Goal: Information Seeking & Learning: Learn about a topic

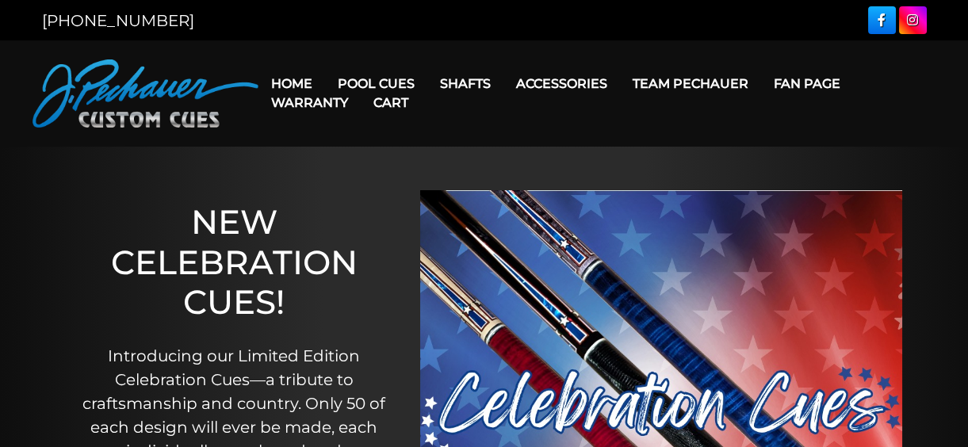
click at [362, 86] on link "Cart" at bounding box center [391, 102] width 60 height 40
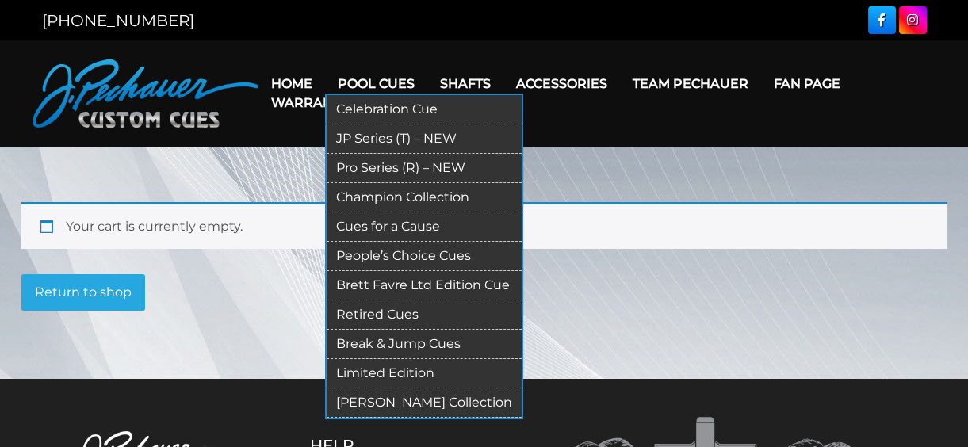
click at [364, 314] on link "Retired Cues" at bounding box center [424, 315] width 195 height 29
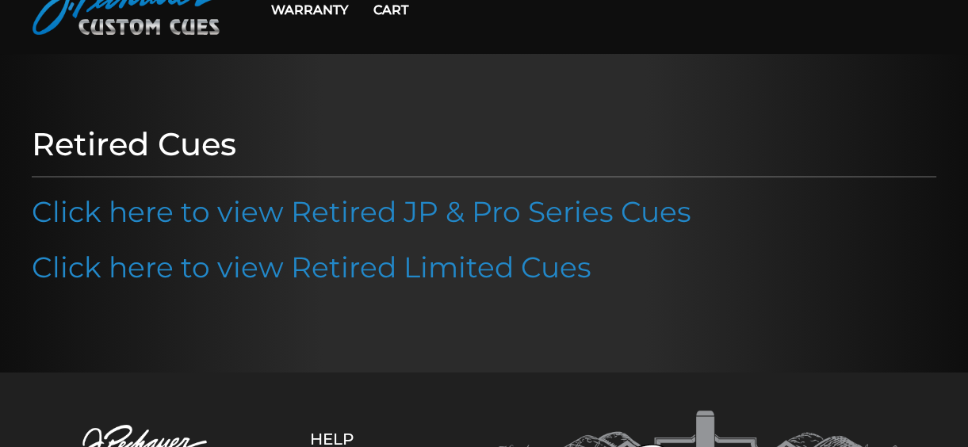
scroll to position [95, 0]
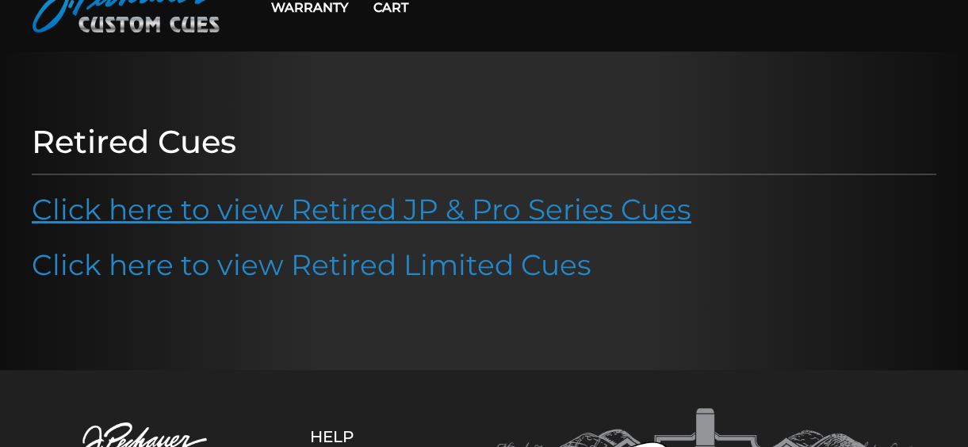
click at [319, 210] on link "Click here to view Retired JP & Pro Series Cues" at bounding box center [362, 209] width 660 height 35
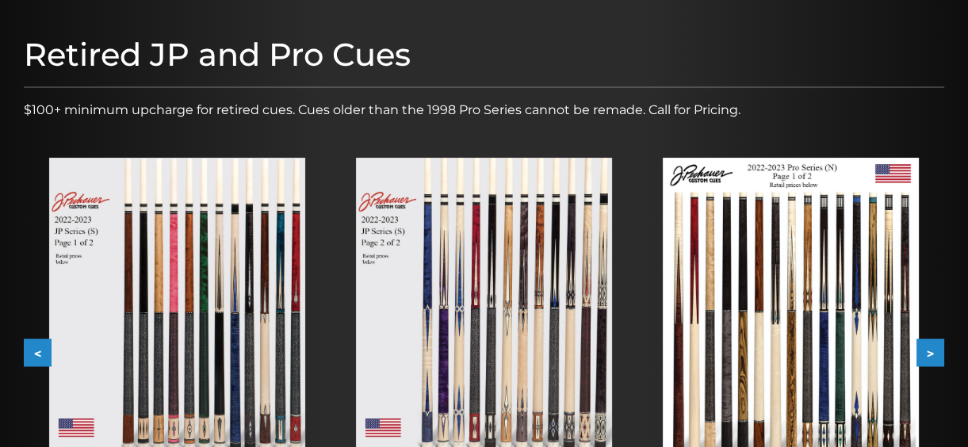
scroll to position [288, 0]
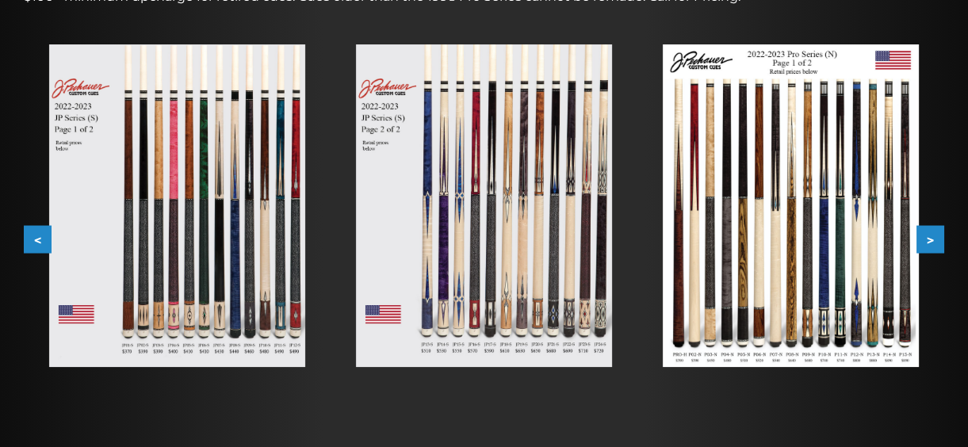
click at [934, 233] on button ">" at bounding box center [931, 239] width 28 height 28
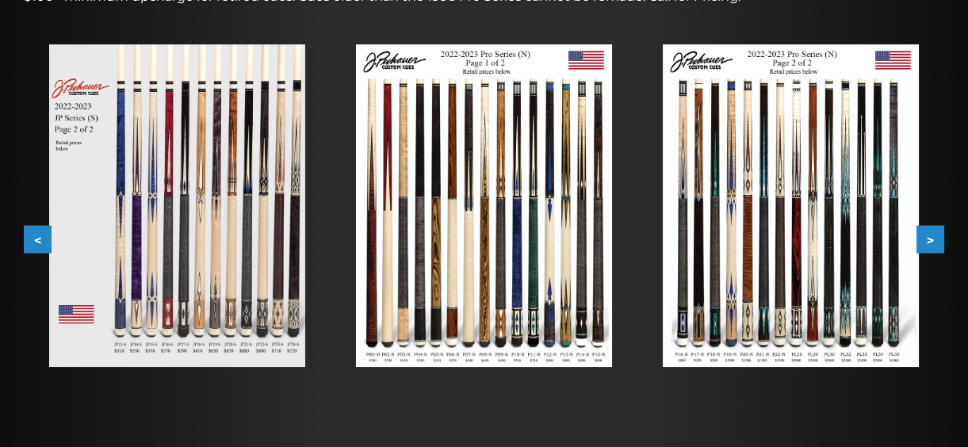
click at [746, 178] on img at bounding box center [791, 205] width 256 height 323
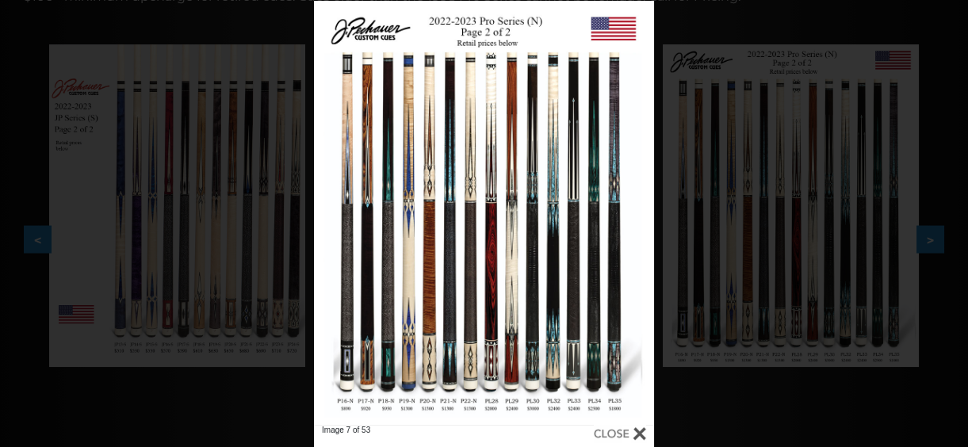
click at [938, 104] on div "Image 7 of 53" at bounding box center [484, 224] width 968 height 447
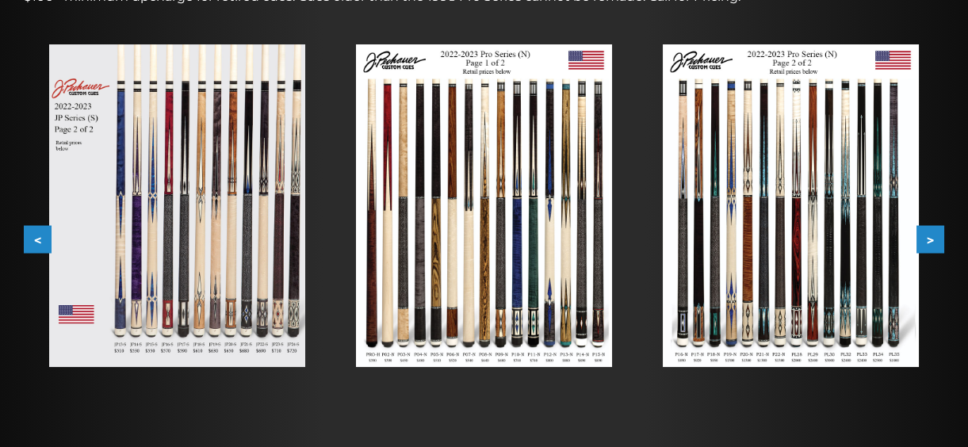
click at [35, 238] on button "<" at bounding box center [38, 239] width 28 height 28
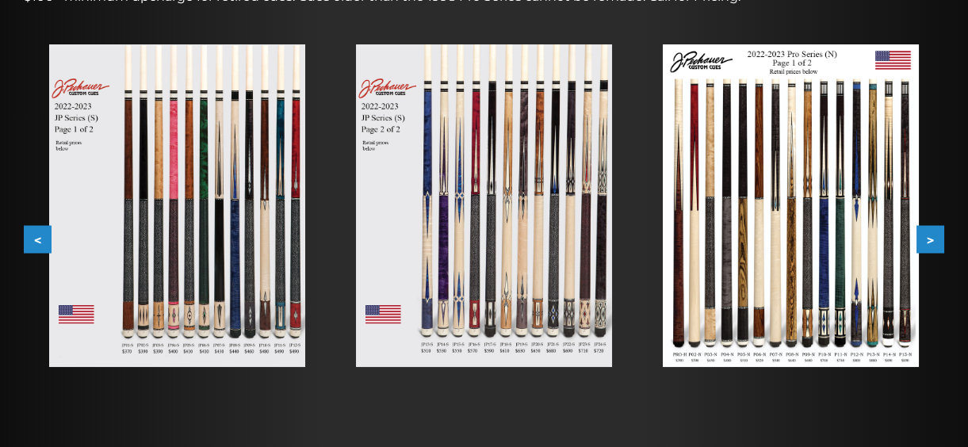
click at [37, 237] on button "<" at bounding box center [38, 239] width 28 height 28
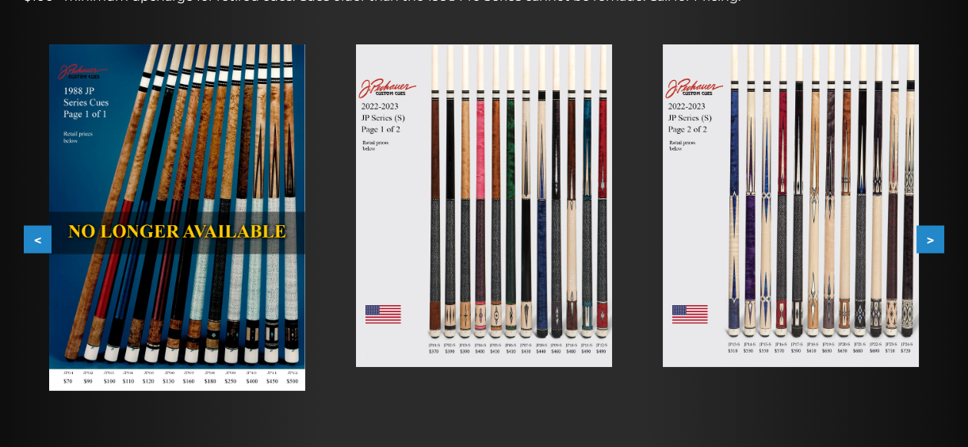
click at [36, 236] on button "<" at bounding box center [38, 239] width 28 height 28
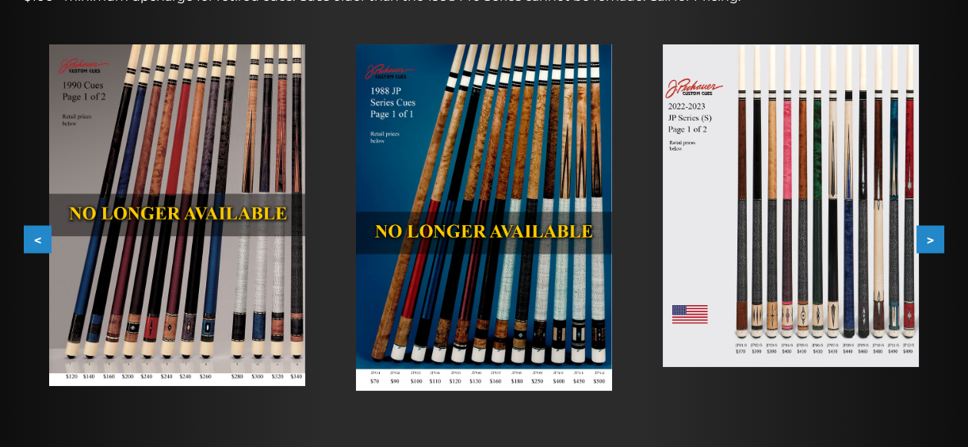
click at [36, 236] on button "<" at bounding box center [38, 239] width 28 height 28
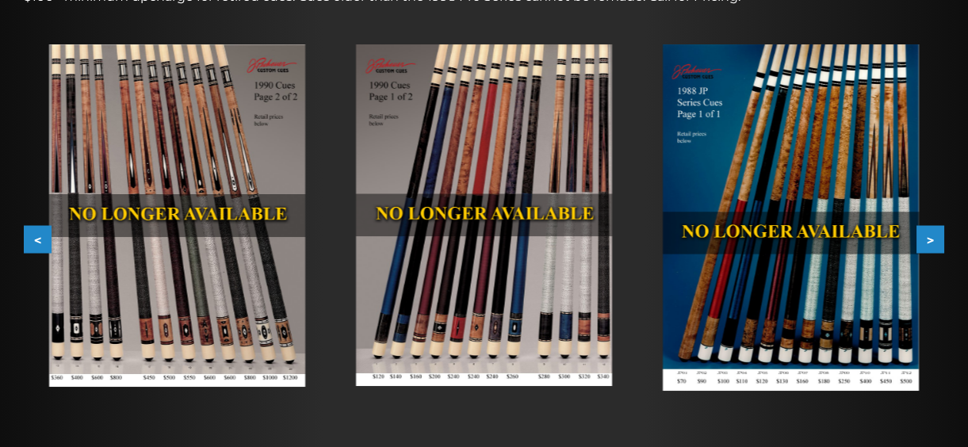
click at [36, 236] on button "<" at bounding box center [38, 239] width 28 height 28
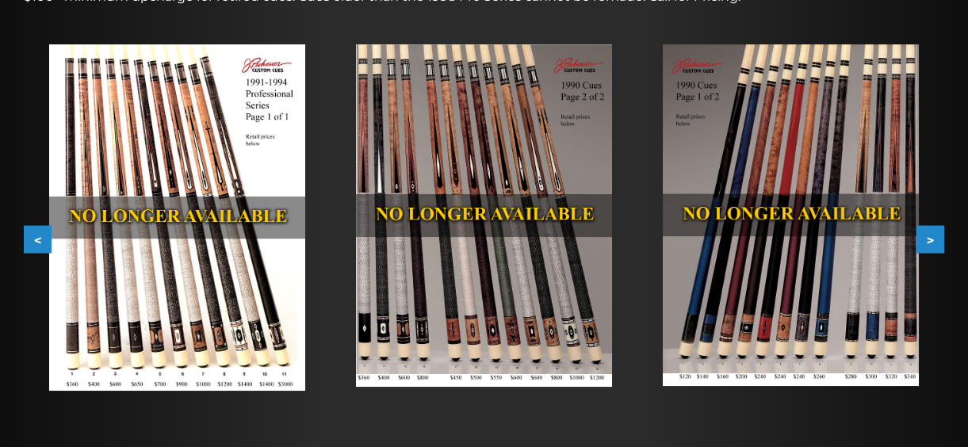
click at [36, 237] on button "<" at bounding box center [38, 239] width 28 height 28
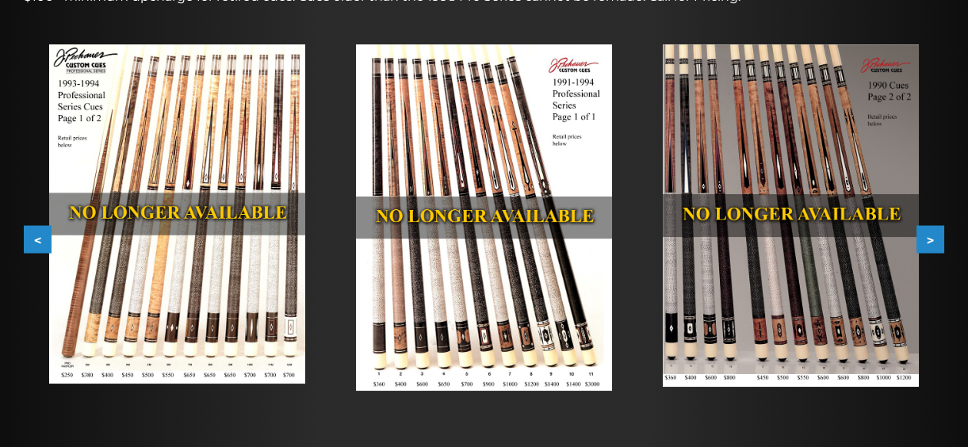
click at [36, 237] on button "<" at bounding box center [38, 239] width 28 height 28
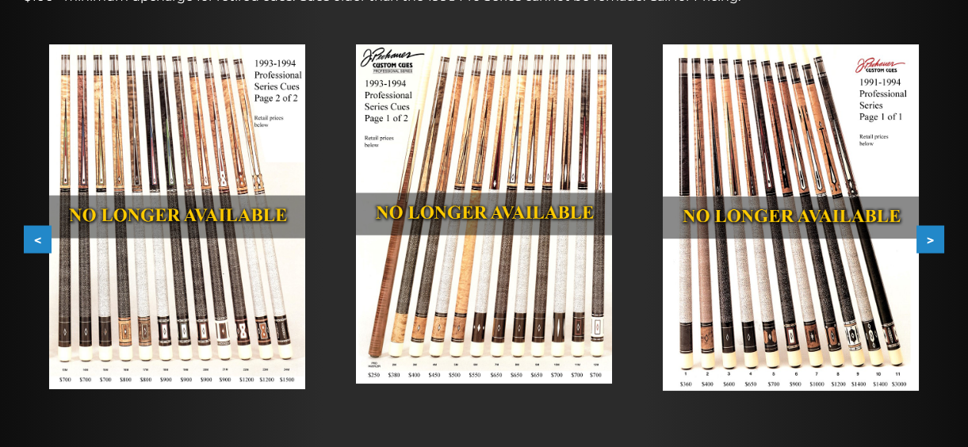
click at [36, 237] on button "<" at bounding box center [38, 239] width 28 height 28
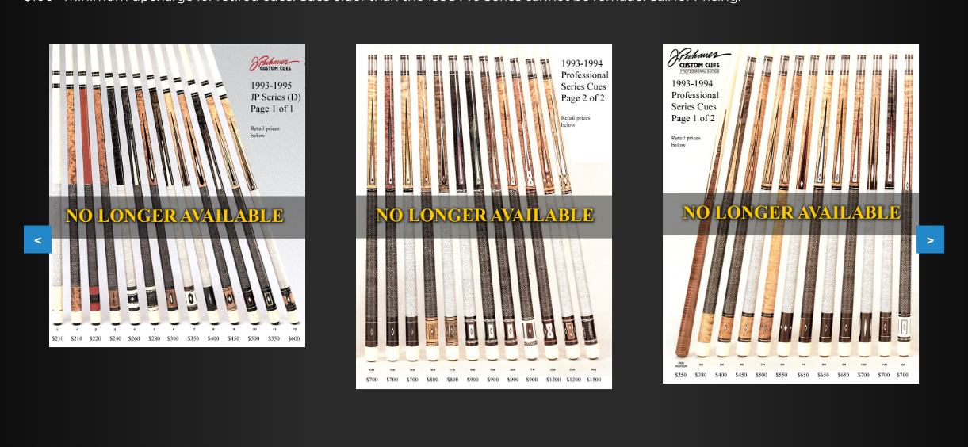
click at [36, 237] on button "<" at bounding box center [38, 239] width 28 height 28
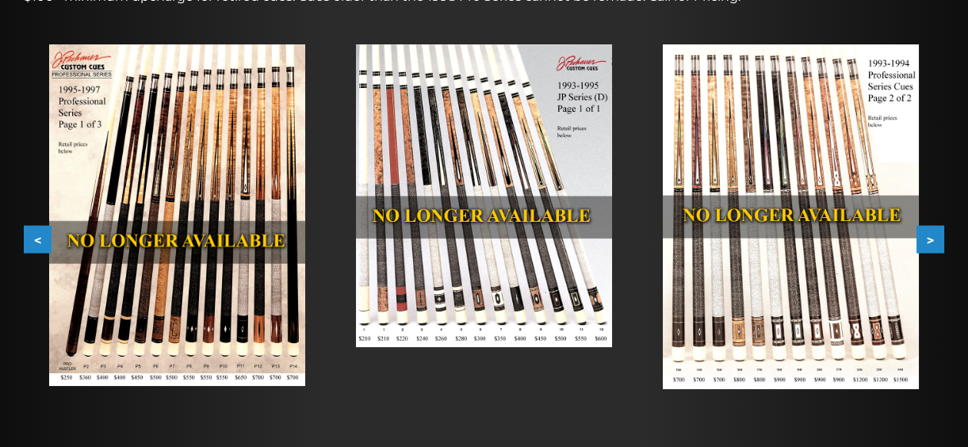
click at [36, 237] on button "<" at bounding box center [38, 239] width 28 height 28
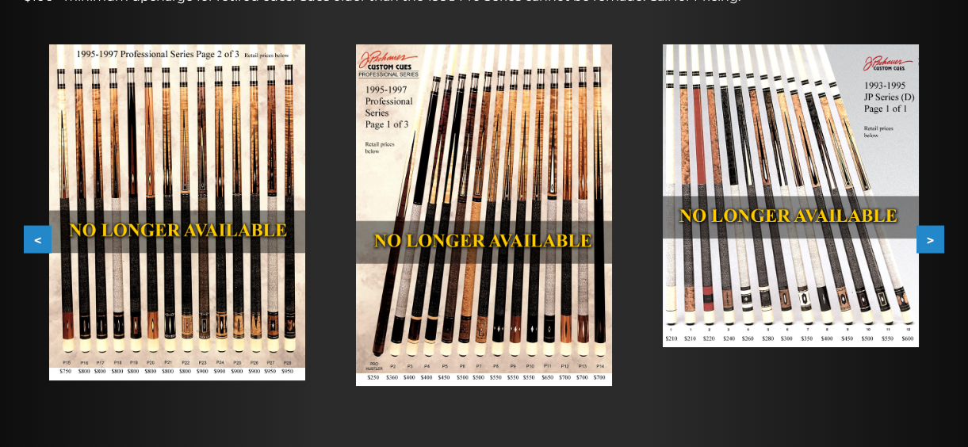
click at [36, 237] on button "<" at bounding box center [38, 239] width 28 height 28
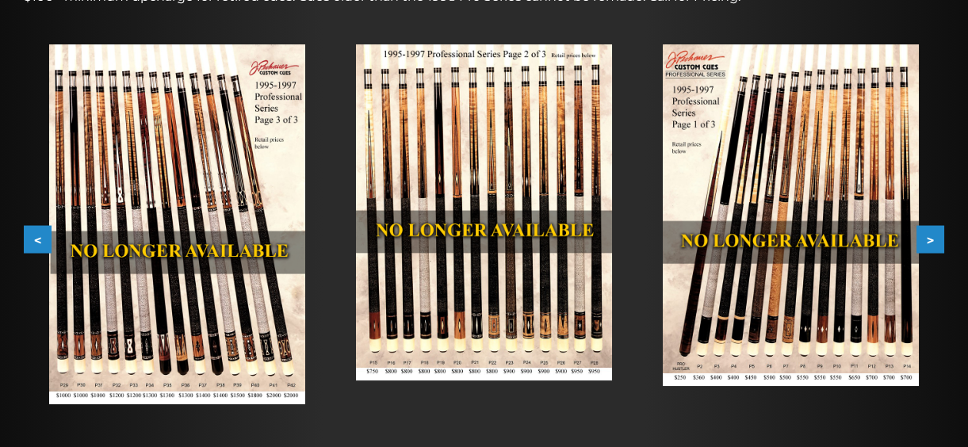
click at [36, 237] on button "<" at bounding box center [38, 239] width 28 height 28
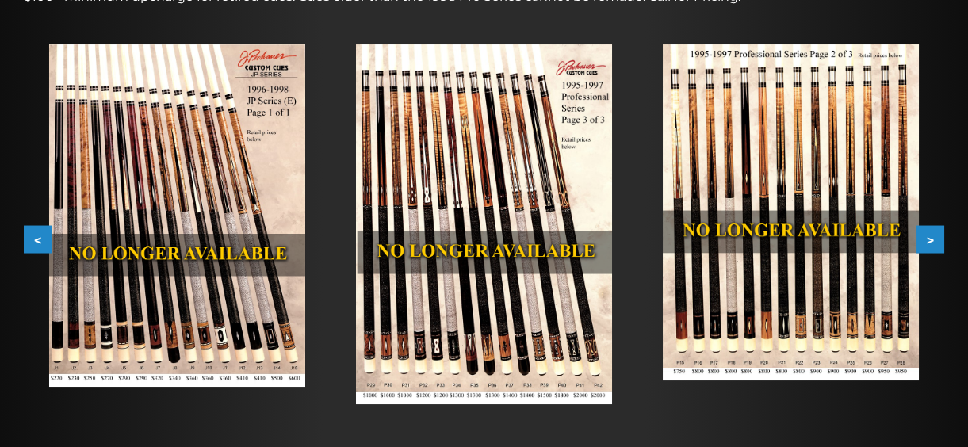
click at [36, 237] on button "<" at bounding box center [38, 239] width 28 height 28
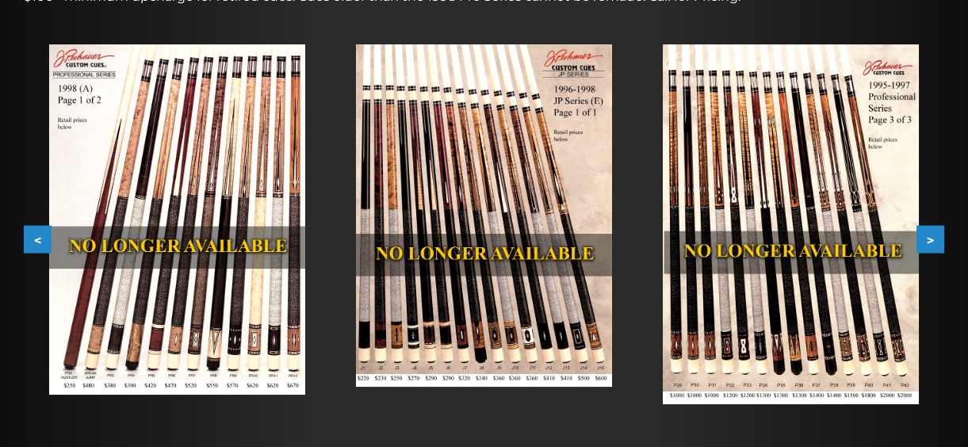
click at [930, 238] on button ">" at bounding box center [931, 239] width 28 height 28
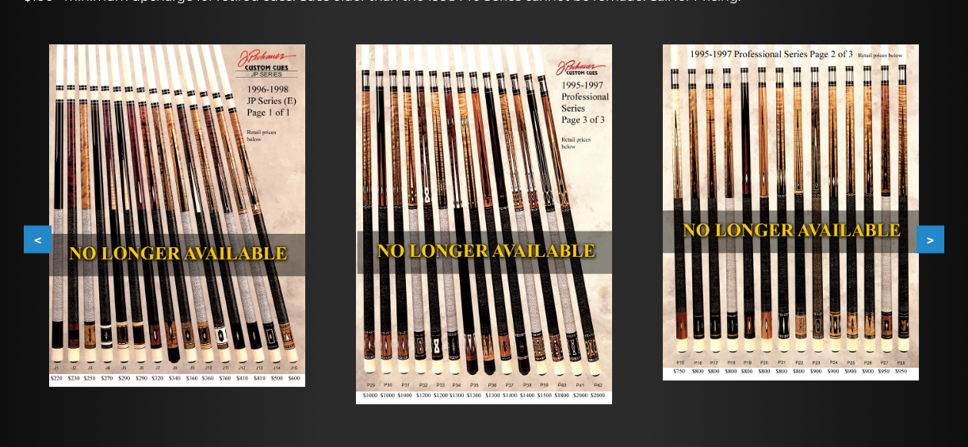
click at [930, 238] on button ">" at bounding box center [931, 239] width 28 height 28
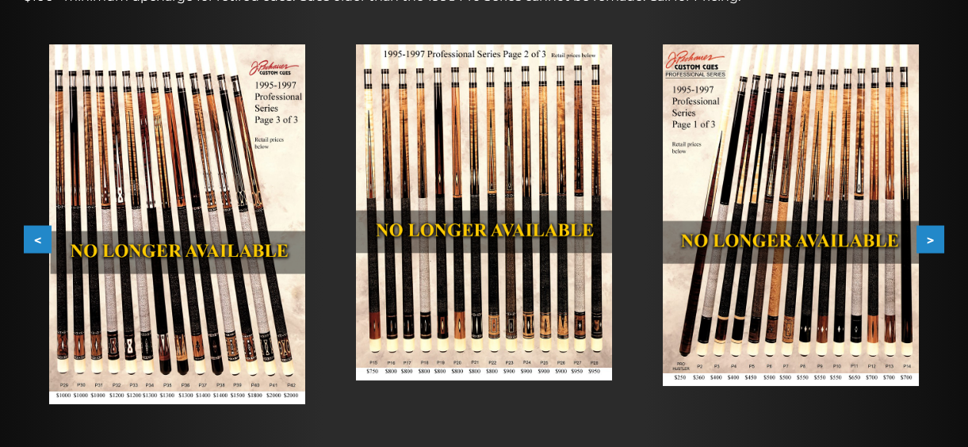
click at [930, 238] on button ">" at bounding box center [931, 239] width 28 height 28
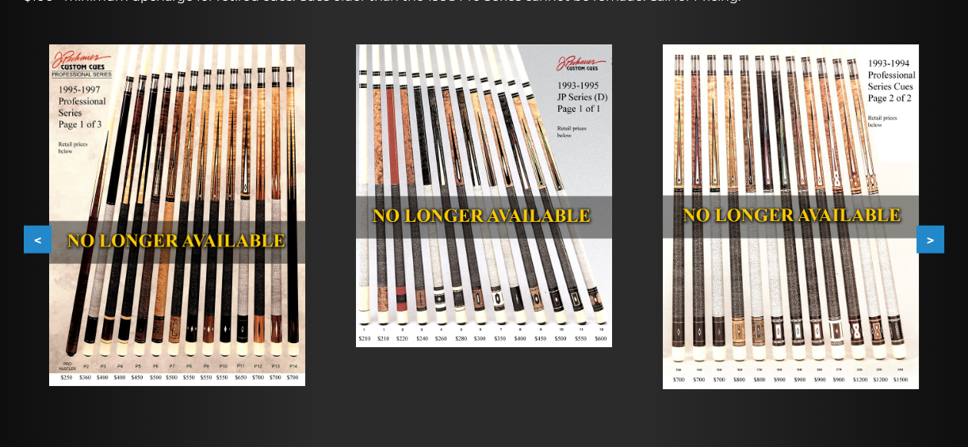
click at [930, 238] on button ">" at bounding box center [931, 239] width 28 height 28
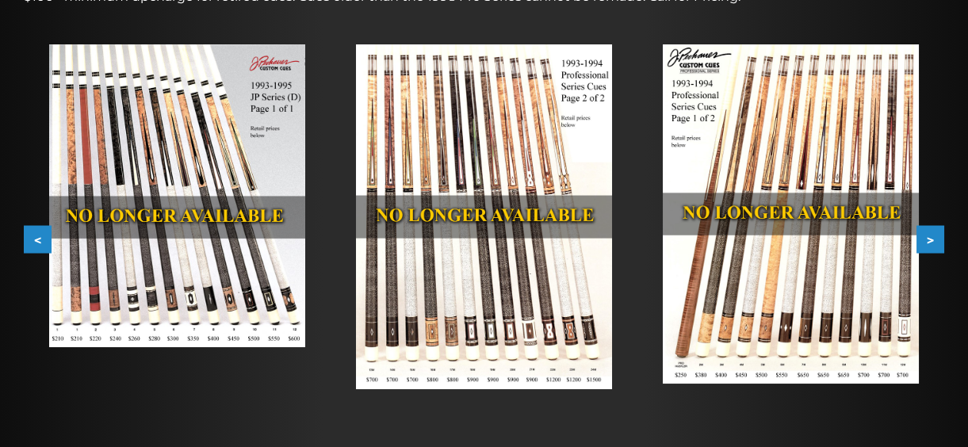
click at [930, 238] on button ">" at bounding box center [931, 239] width 28 height 28
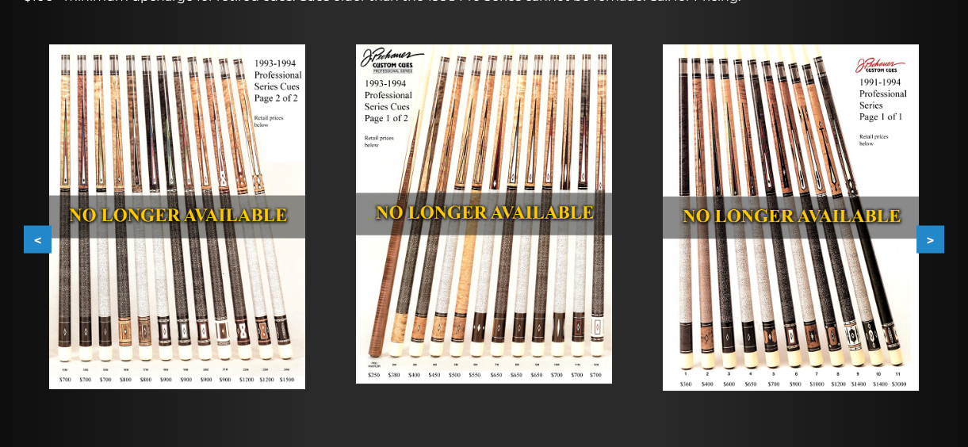
click at [930, 238] on button ">" at bounding box center [931, 239] width 28 height 28
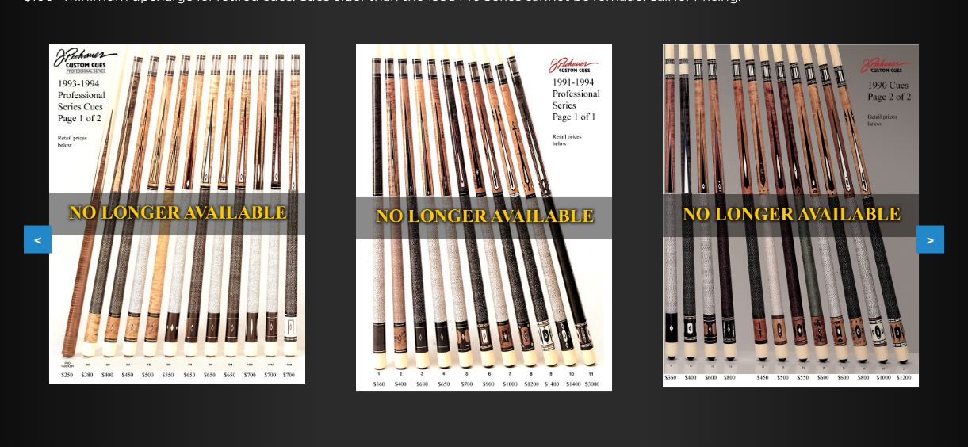
click at [930, 238] on button ">" at bounding box center [931, 239] width 28 height 28
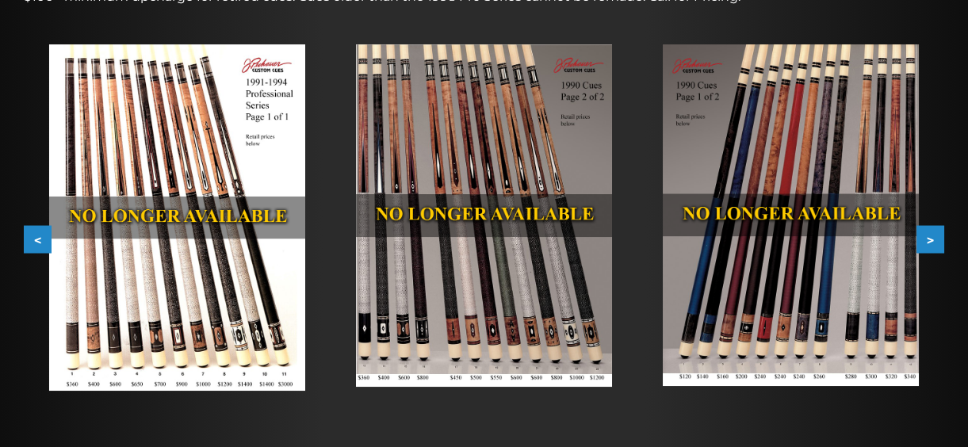
click at [930, 238] on button ">" at bounding box center [931, 239] width 28 height 28
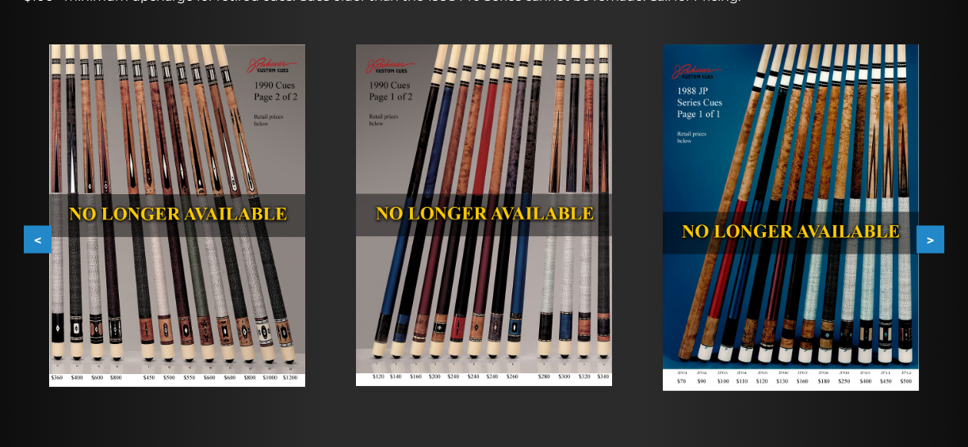
click at [930, 238] on button ">" at bounding box center [931, 239] width 28 height 28
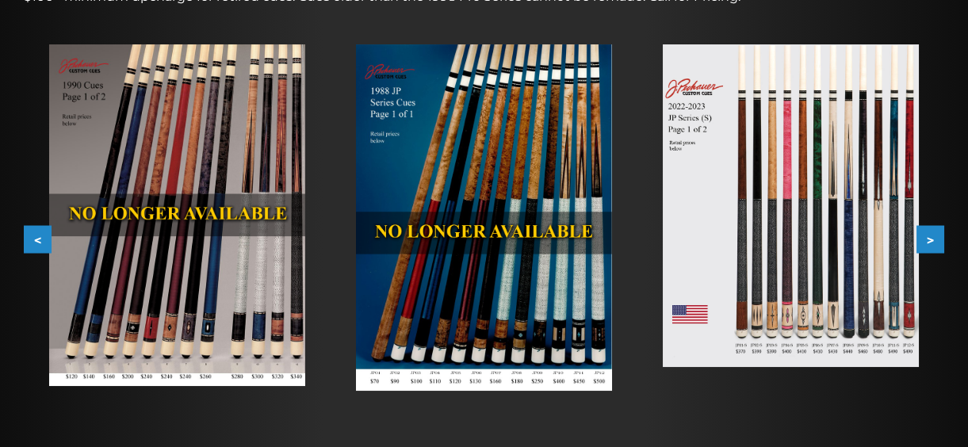
click at [930, 238] on button ">" at bounding box center [931, 239] width 28 height 28
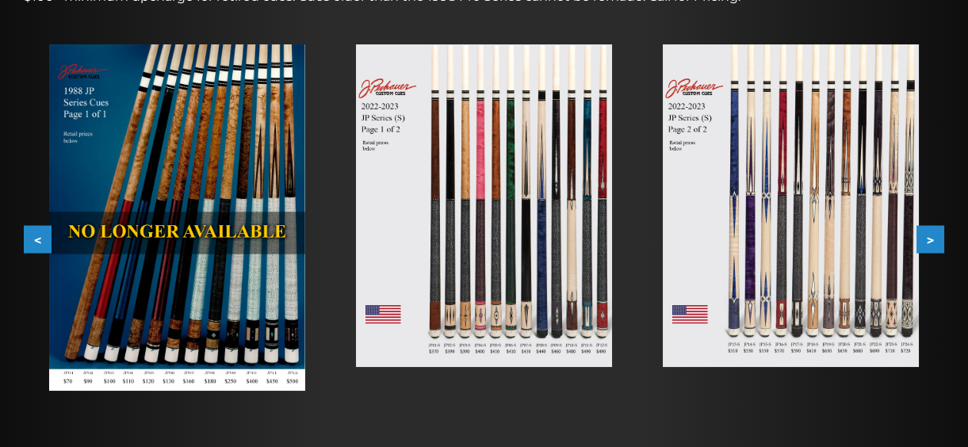
click at [930, 238] on button ">" at bounding box center [931, 239] width 28 height 28
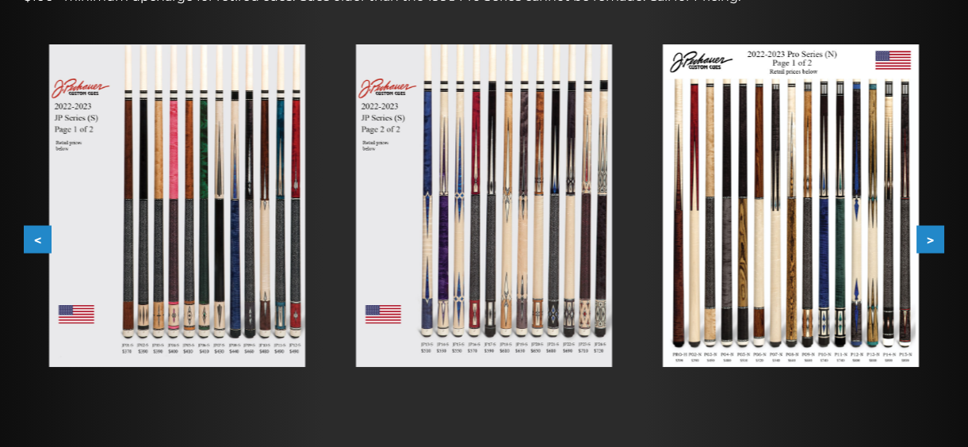
click at [930, 238] on button ">" at bounding box center [931, 239] width 28 height 28
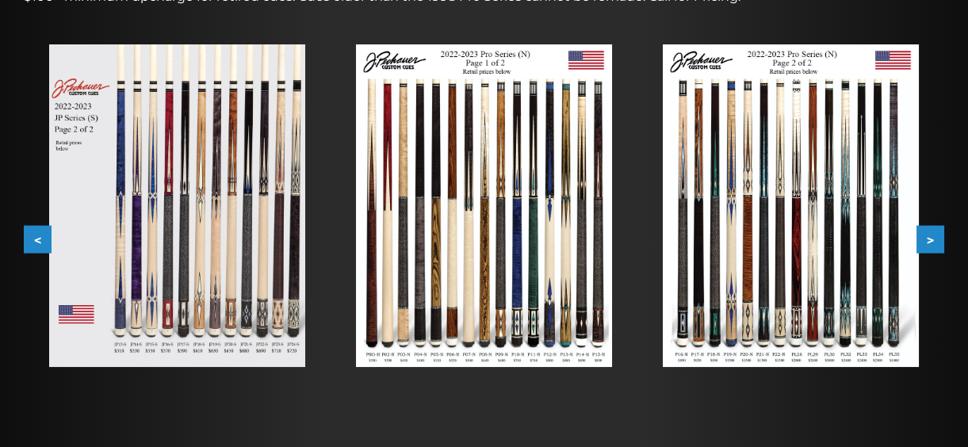
click at [930, 238] on button ">" at bounding box center [931, 239] width 28 height 28
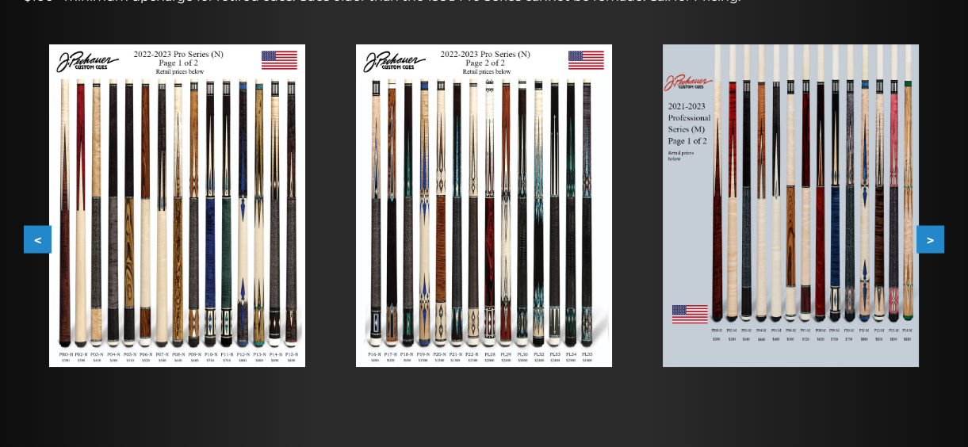
click at [935, 239] on button ">" at bounding box center [931, 239] width 28 height 28
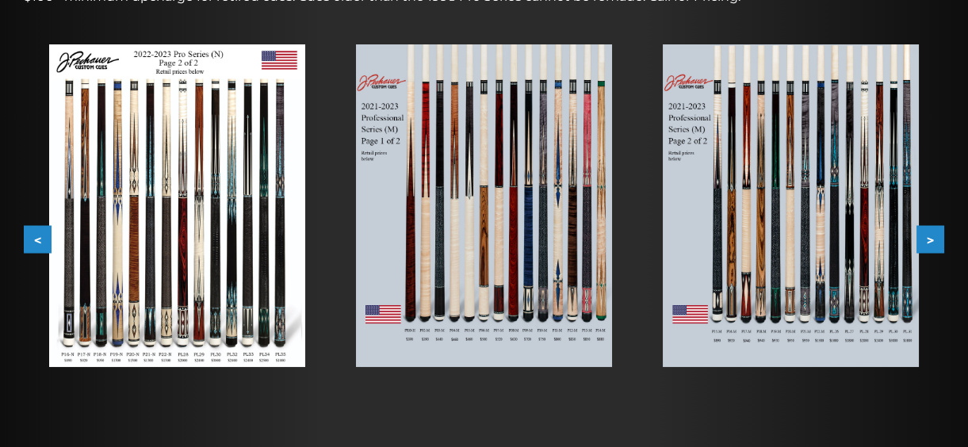
click at [935, 239] on button ">" at bounding box center [931, 239] width 28 height 28
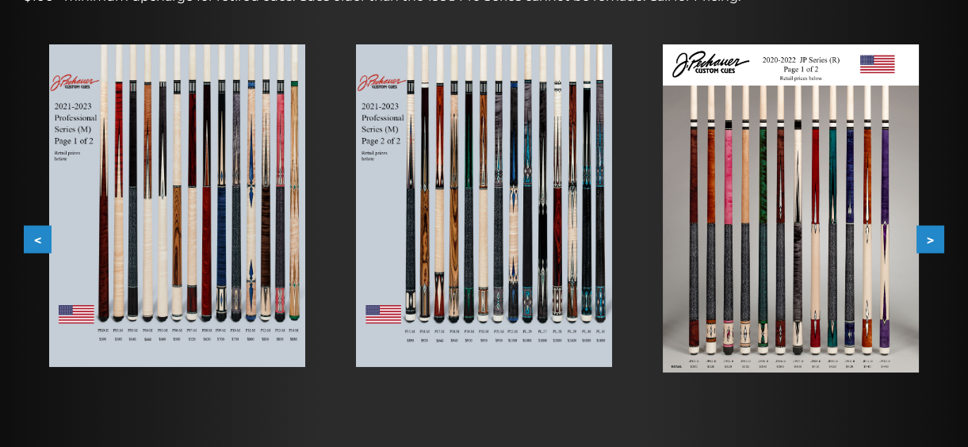
click at [935, 239] on button ">" at bounding box center [931, 239] width 28 height 28
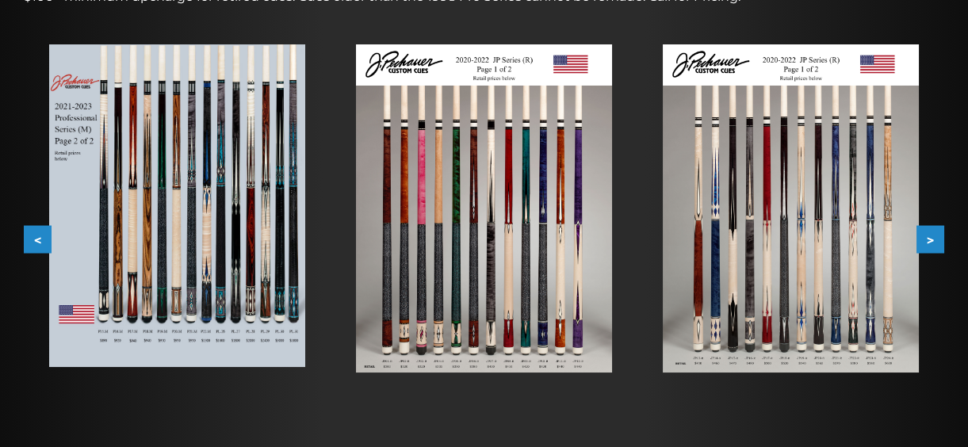
click at [935, 239] on button ">" at bounding box center [931, 239] width 28 height 28
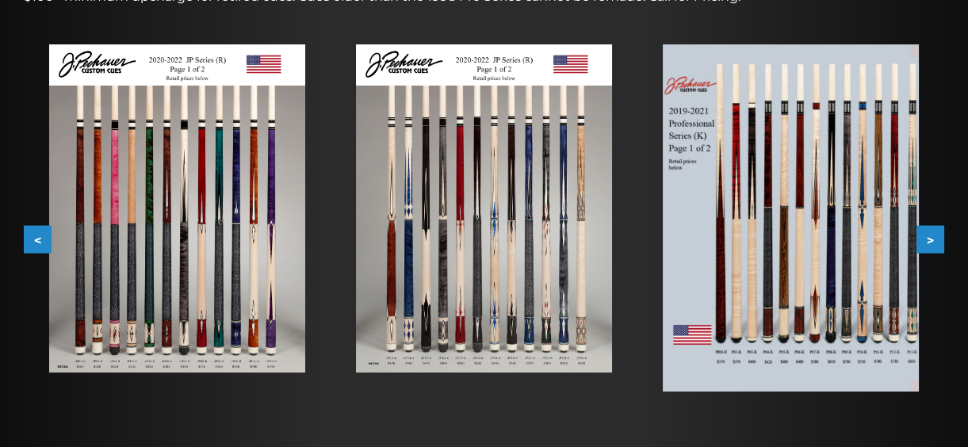
click at [935, 239] on button ">" at bounding box center [931, 239] width 28 height 28
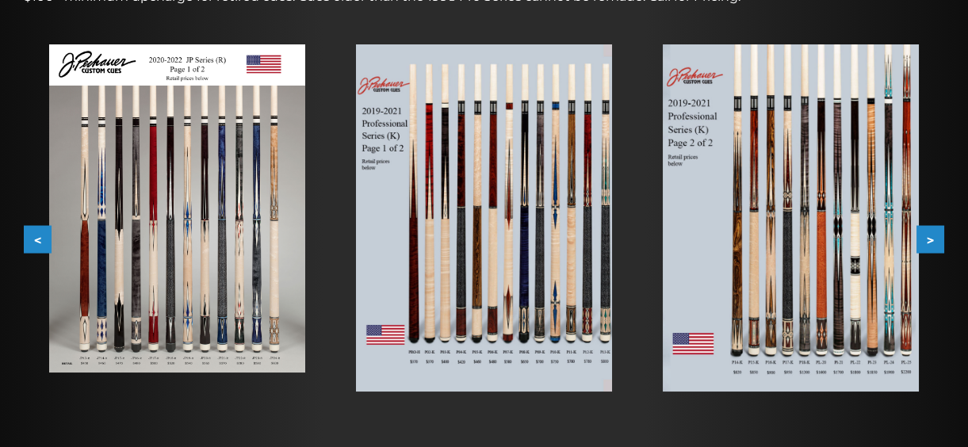
click at [935, 239] on button ">" at bounding box center [931, 239] width 28 height 28
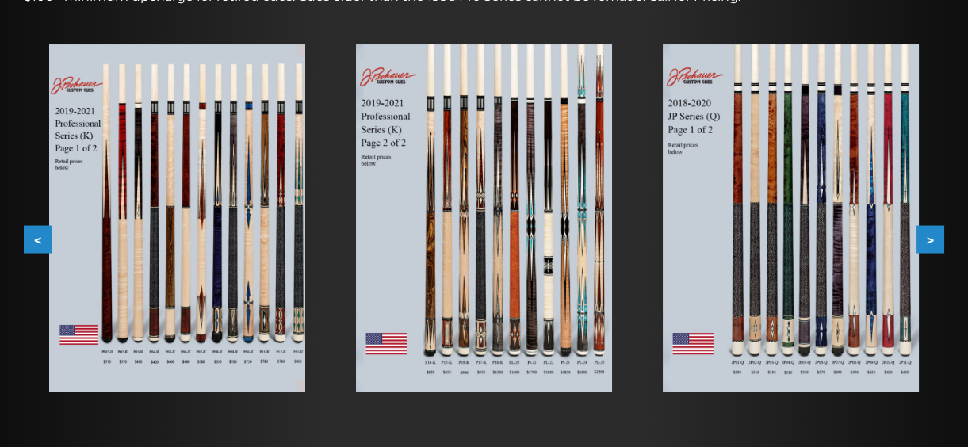
click at [934, 239] on button ">" at bounding box center [931, 239] width 28 height 28
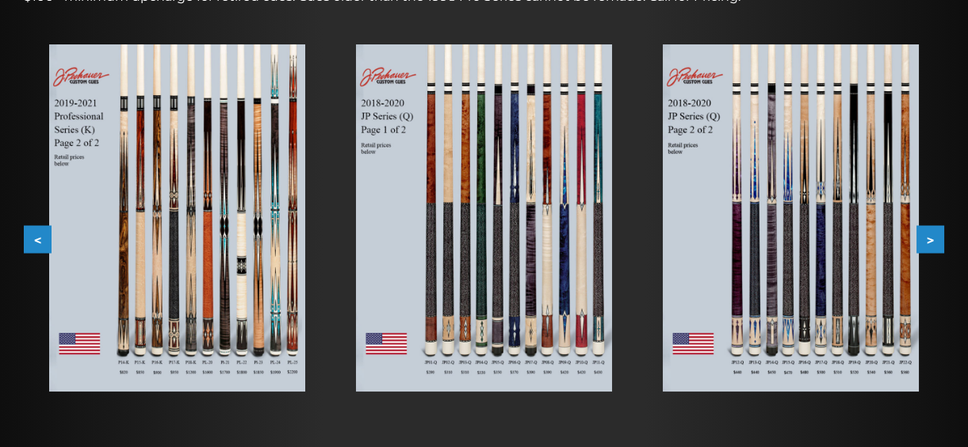
click at [934, 239] on button ">" at bounding box center [931, 239] width 28 height 28
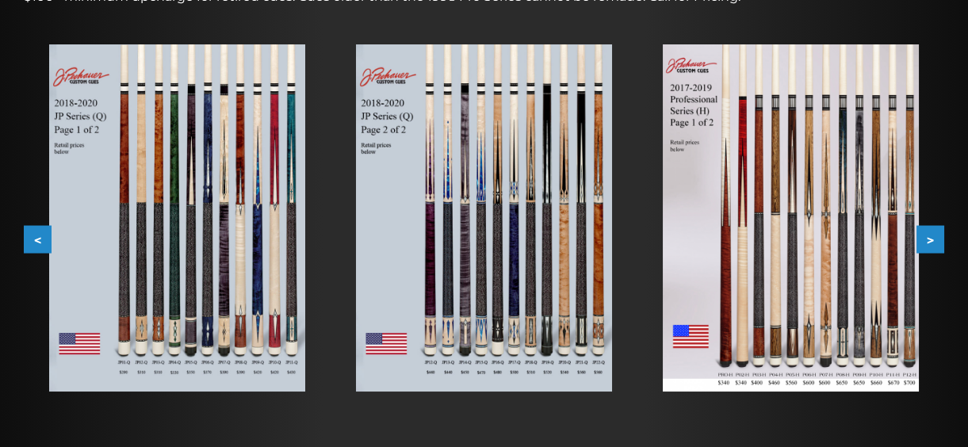
click at [934, 239] on button ">" at bounding box center [931, 239] width 28 height 28
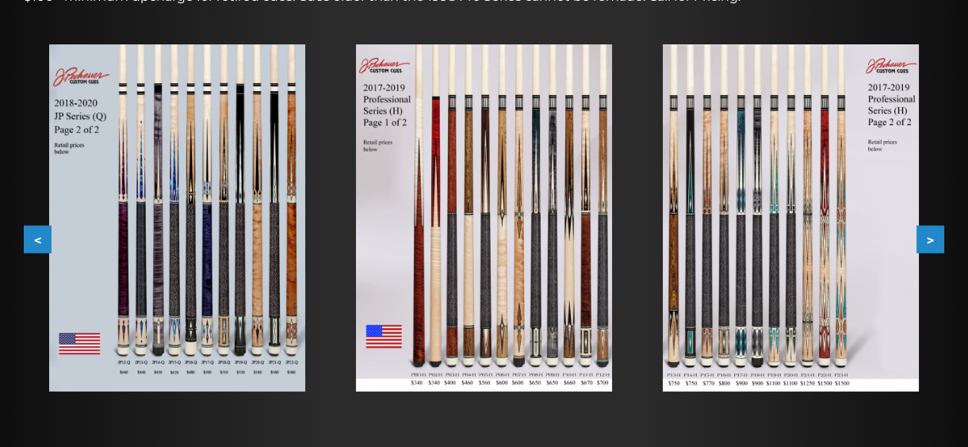
click at [934, 239] on button ">" at bounding box center [931, 239] width 28 height 28
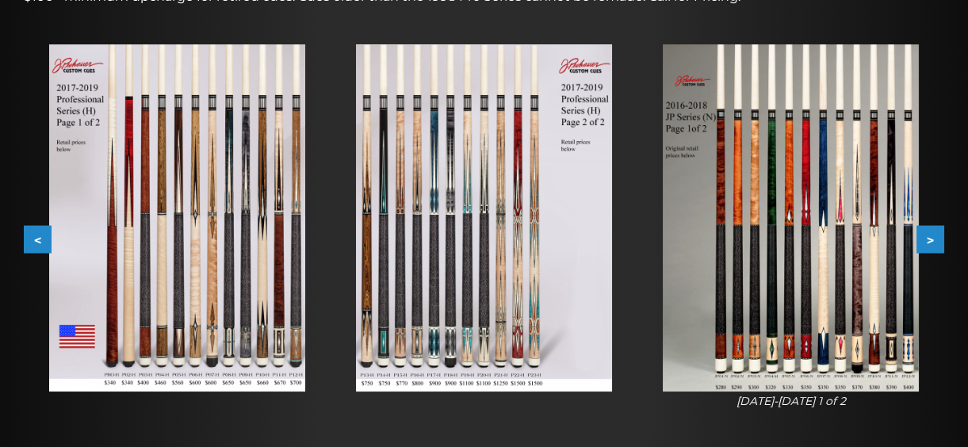
click at [934, 239] on button ">" at bounding box center [931, 239] width 28 height 28
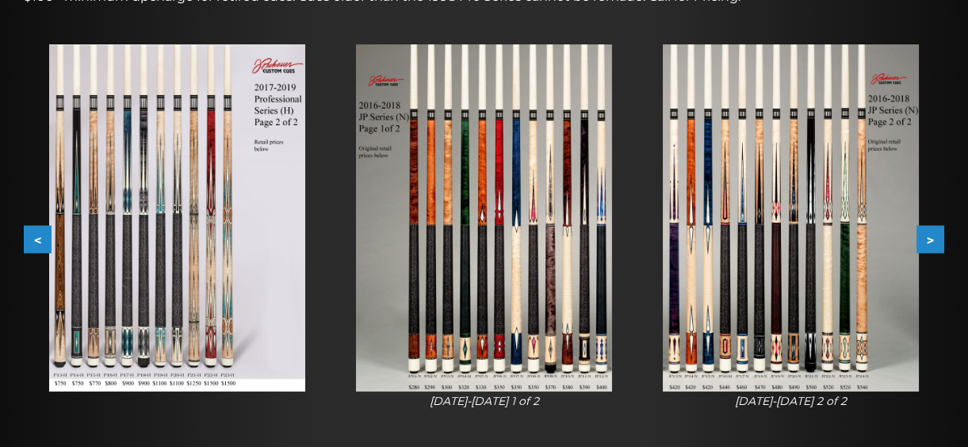
click at [775, 259] on img at bounding box center [791, 217] width 256 height 347
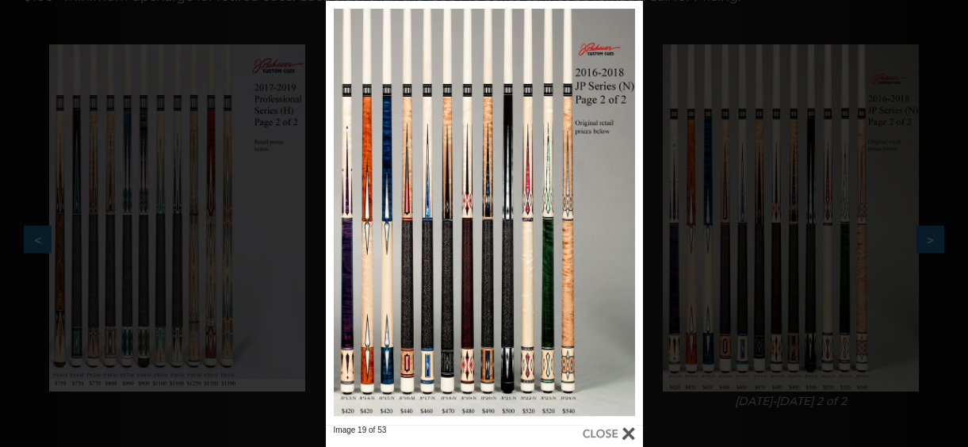
click at [938, 342] on div "Image 19 of 53" at bounding box center [484, 224] width 968 height 447
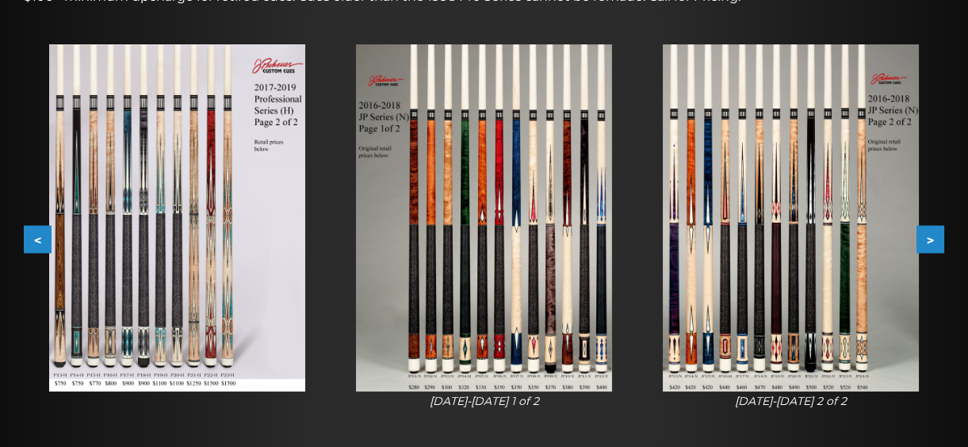
click at [928, 238] on button ">" at bounding box center [931, 239] width 28 height 28
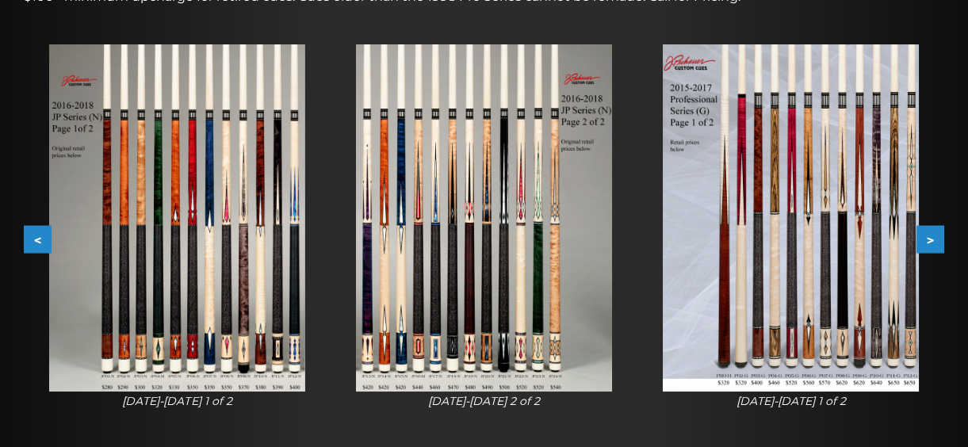
click at [827, 301] on img at bounding box center [791, 217] width 256 height 347
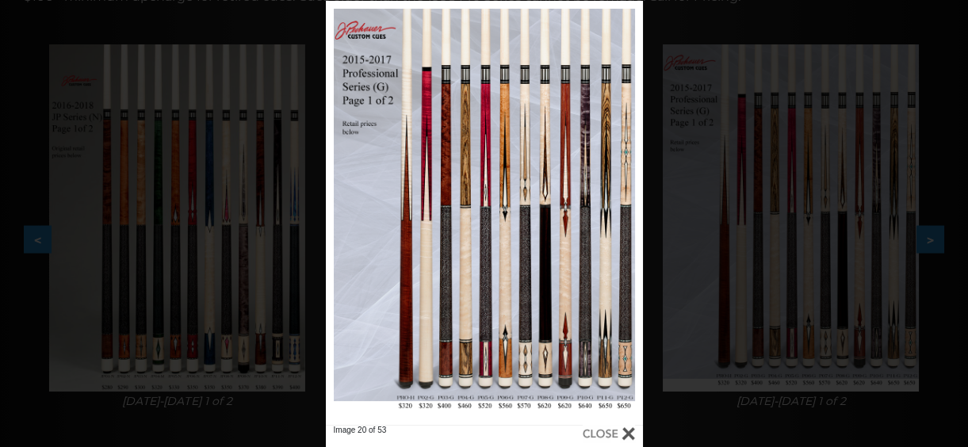
click at [947, 128] on div "Image 20 of 53" at bounding box center [484, 224] width 968 height 447
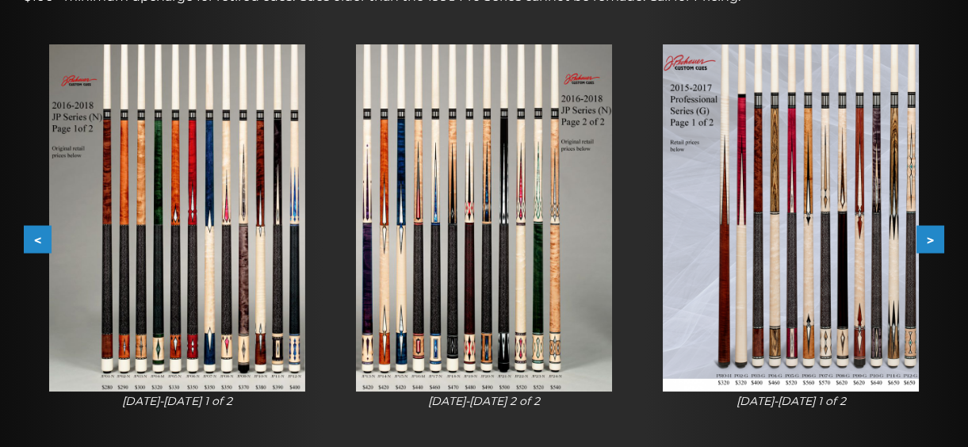
click at [932, 240] on button ">" at bounding box center [931, 239] width 28 height 28
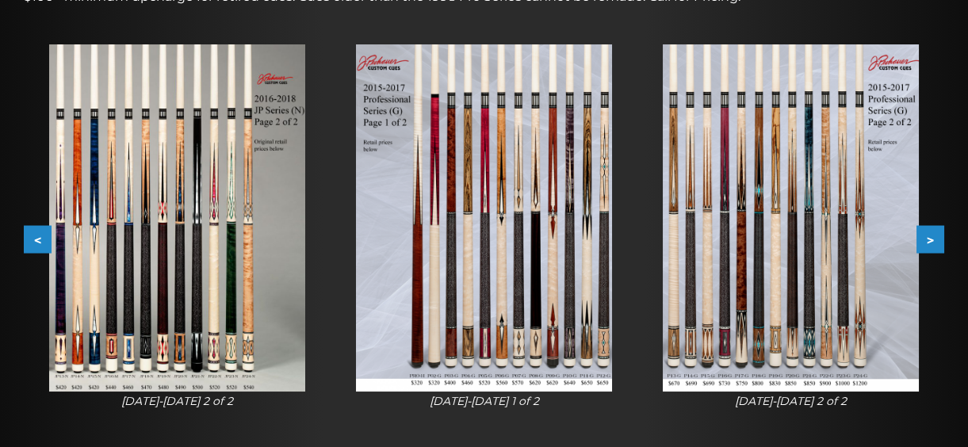
click at [932, 238] on button ">" at bounding box center [931, 239] width 28 height 28
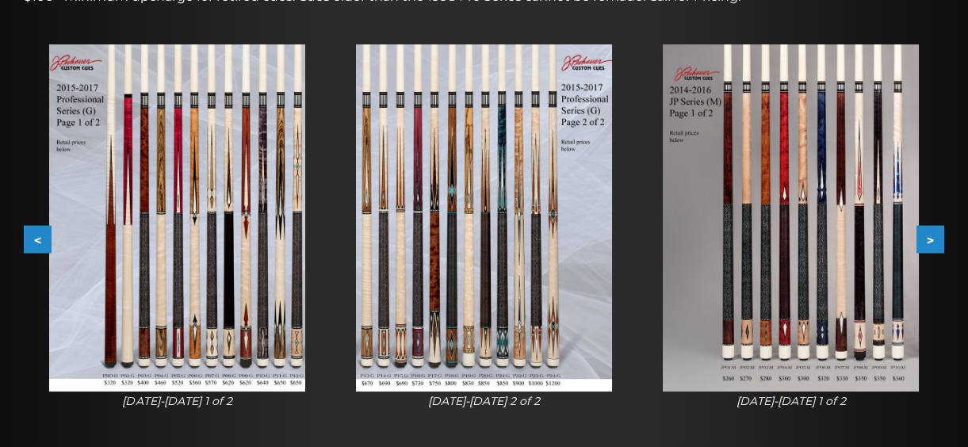
click at [932, 238] on button ">" at bounding box center [931, 239] width 28 height 28
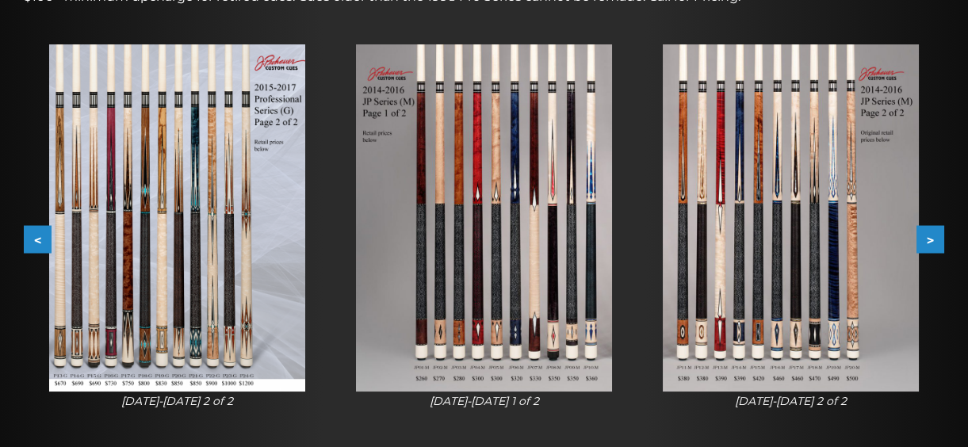
click at [932, 238] on button ">" at bounding box center [931, 239] width 28 height 28
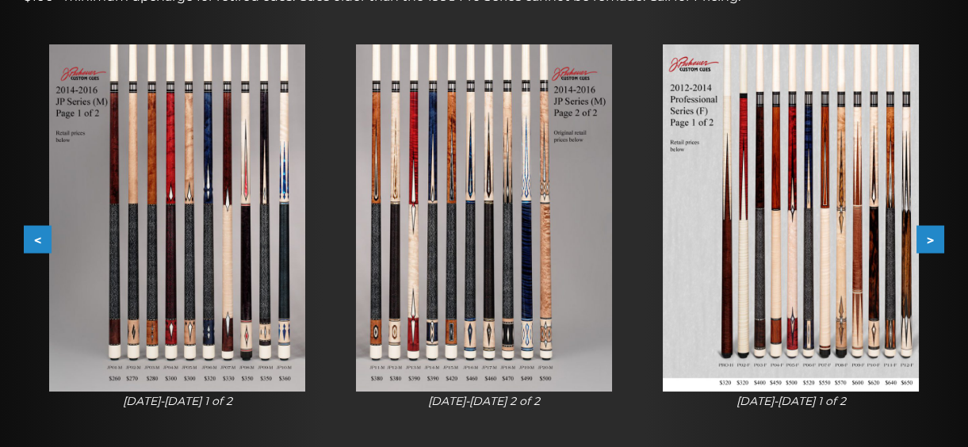
click at [932, 238] on button ">" at bounding box center [931, 239] width 28 height 28
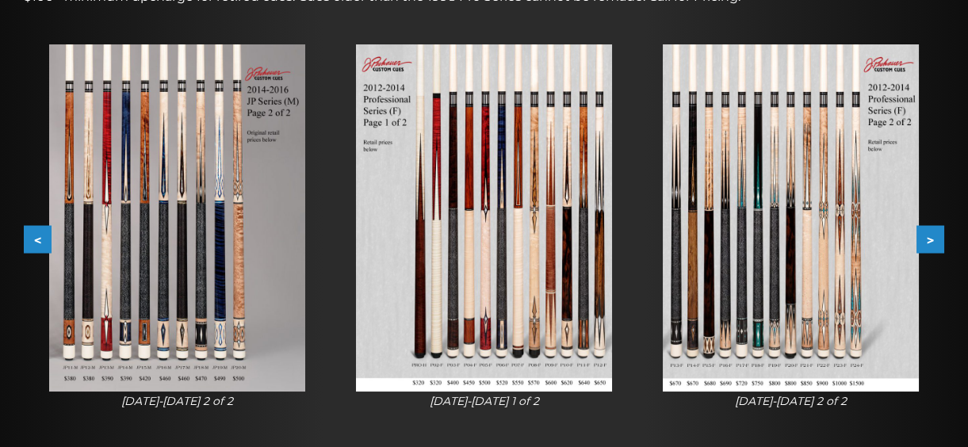
click at [932, 238] on button ">" at bounding box center [931, 239] width 28 height 28
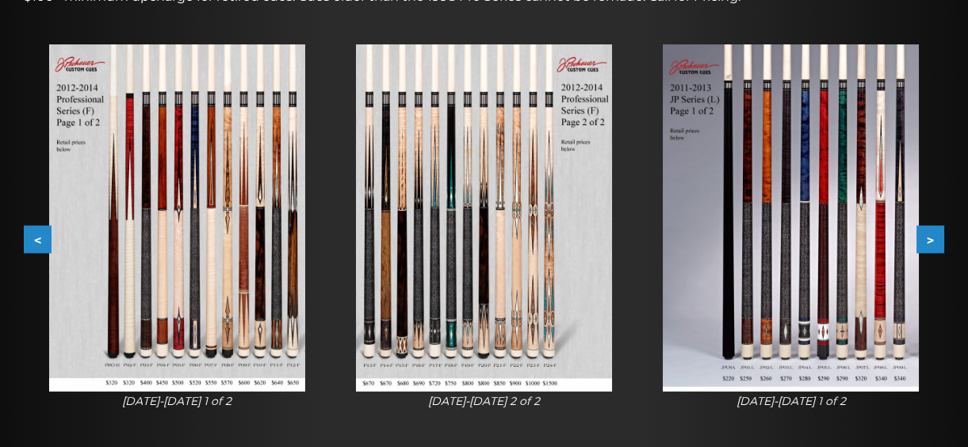
click at [932, 238] on button ">" at bounding box center [931, 239] width 28 height 28
